Goal: Information Seeking & Learning: Learn about a topic

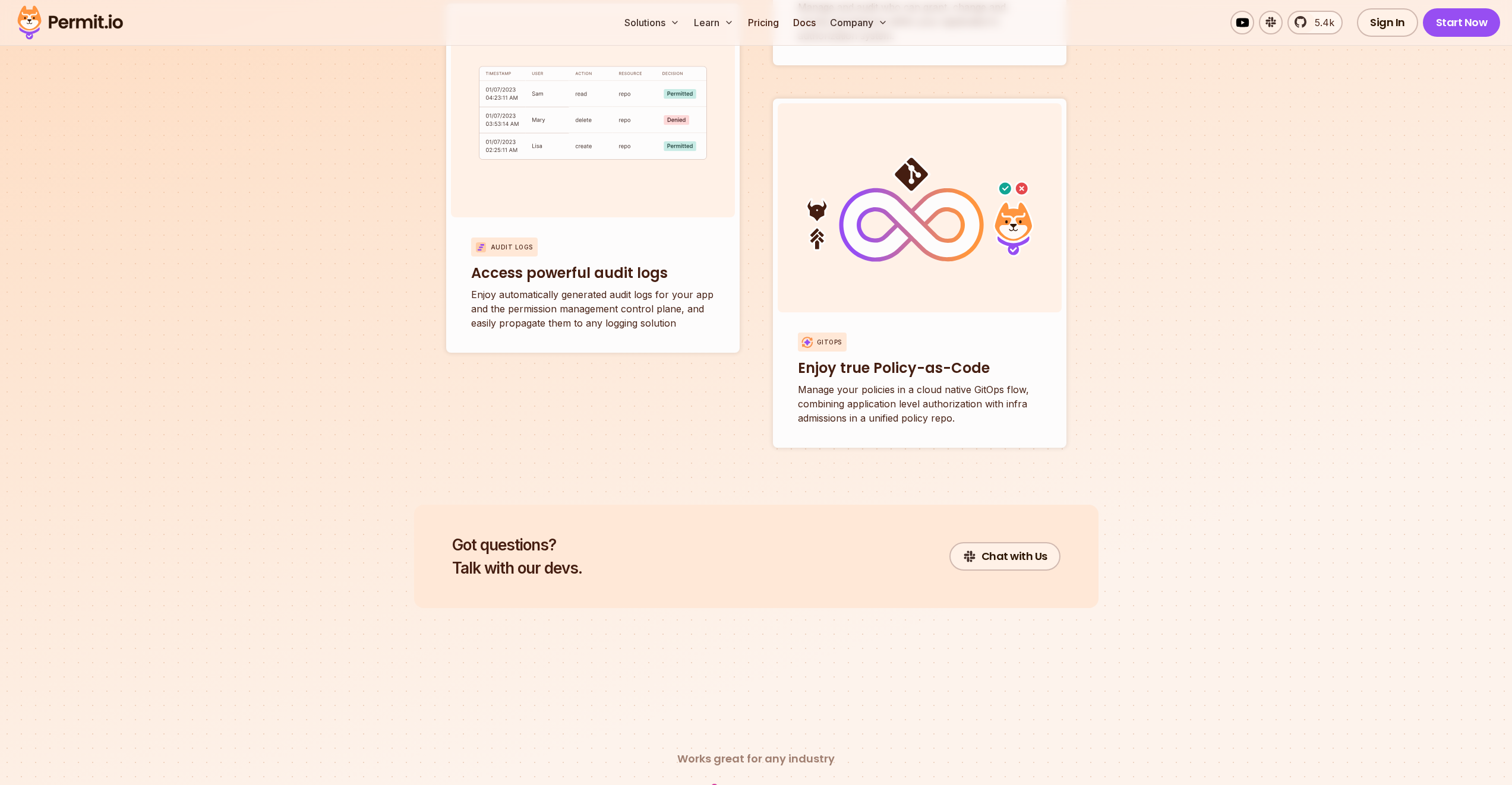
scroll to position [4537, 0]
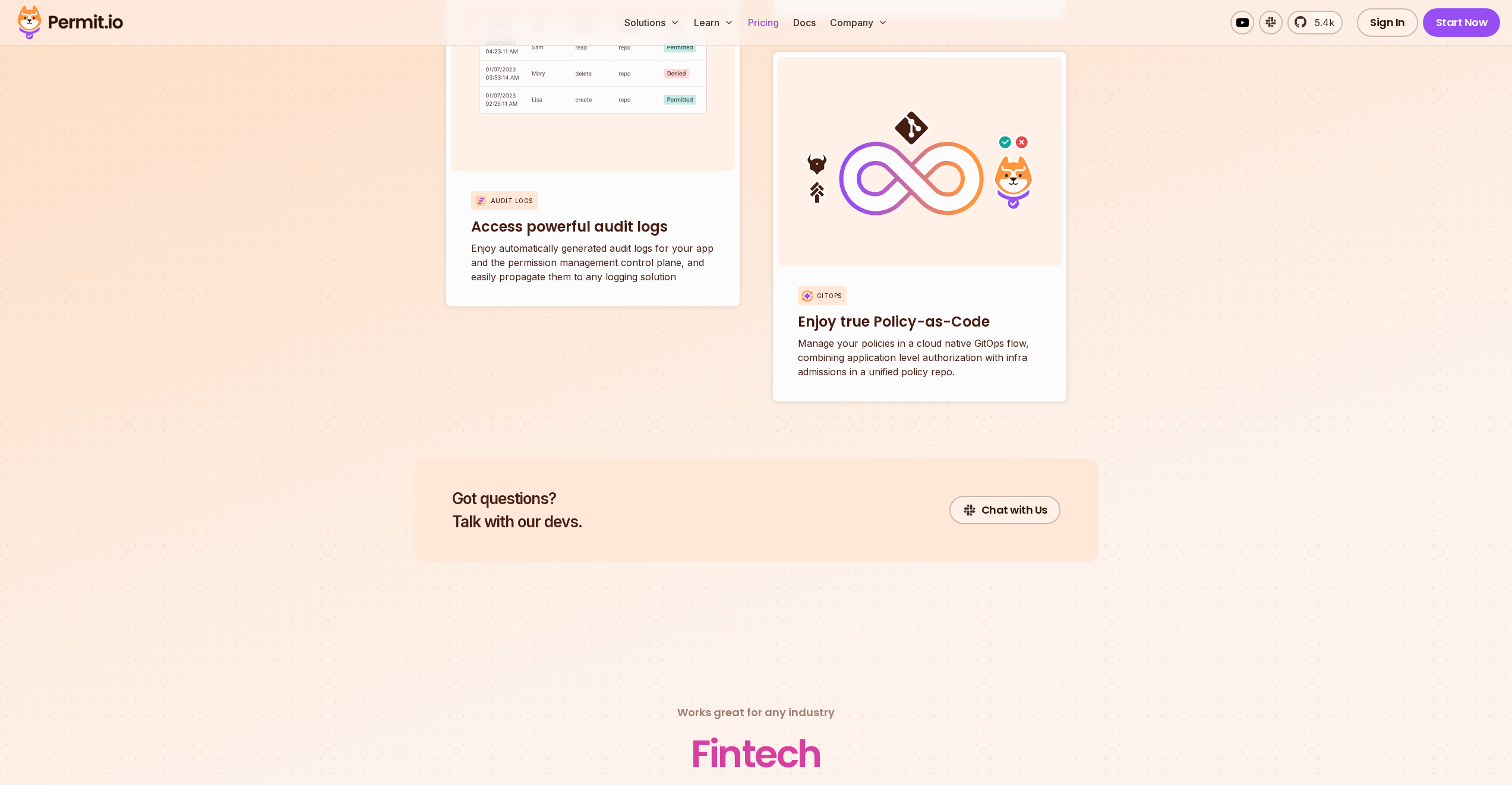
click at [767, 23] on link "Pricing" at bounding box center [764, 23] width 40 height 24
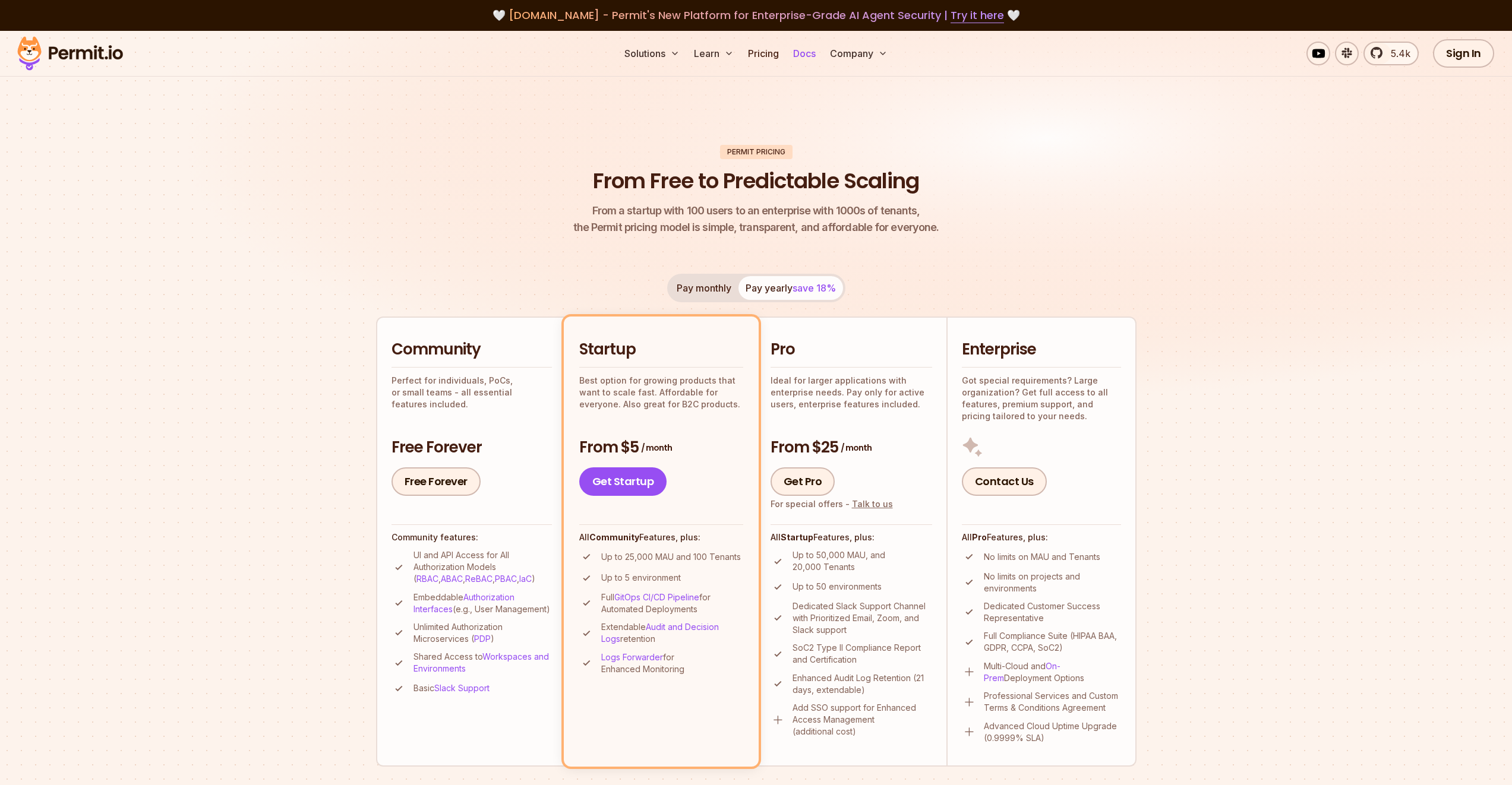
click at [807, 53] on link "Docs" at bounding box center [804, 53] width 32 height 24
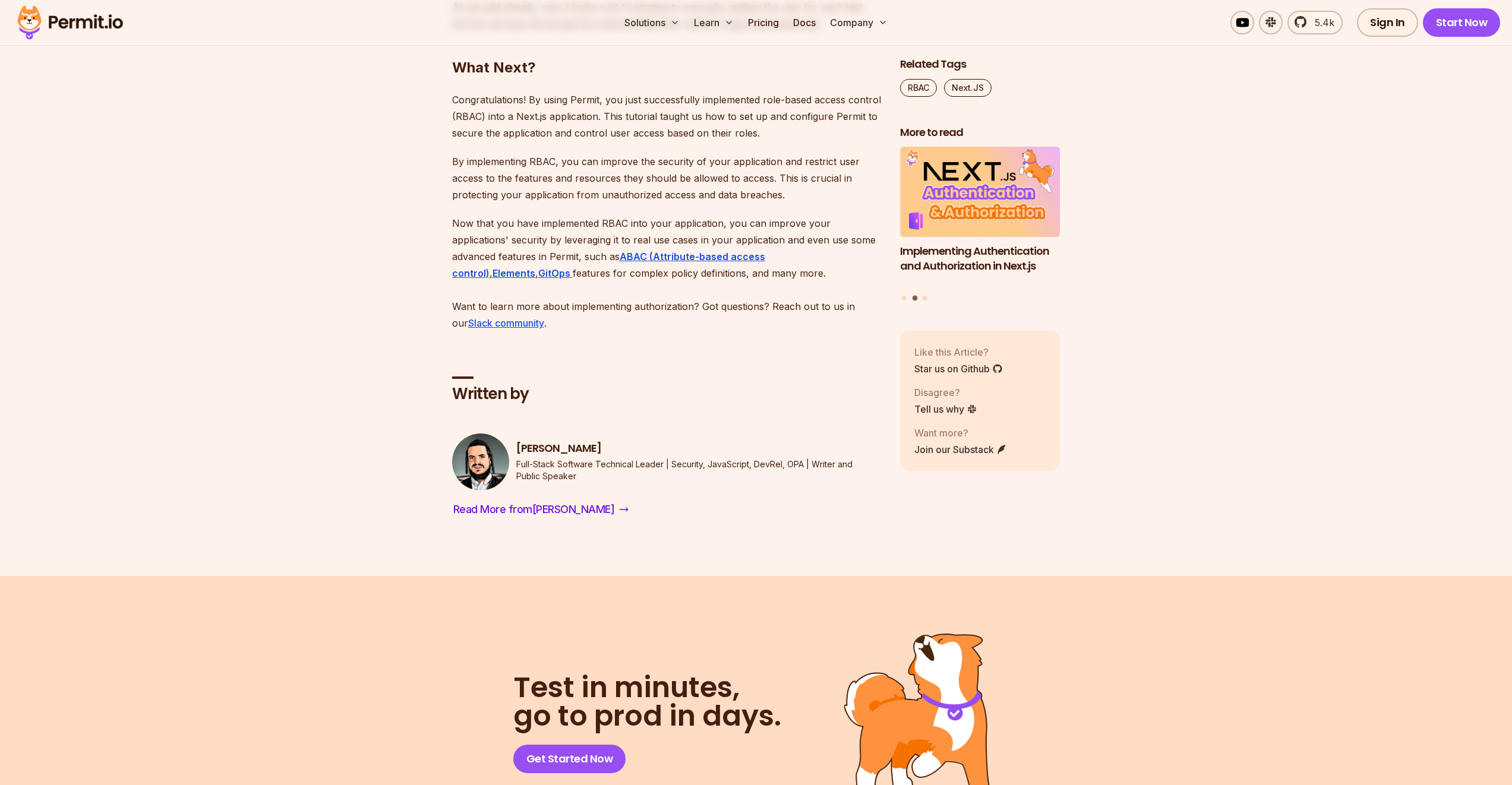
scroll to position [6833, 0]
